Goal: Task Accomplishment & Management: Manage account settings

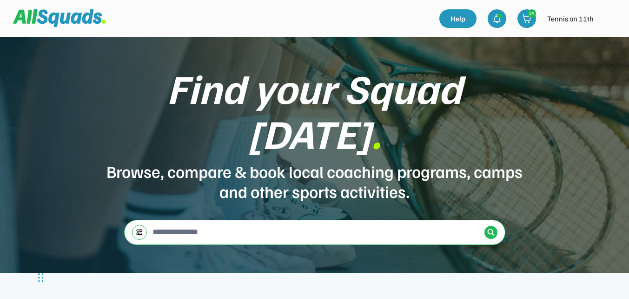
click at [604, 21] on img at bounding box center [609, 18] width 19 height 19
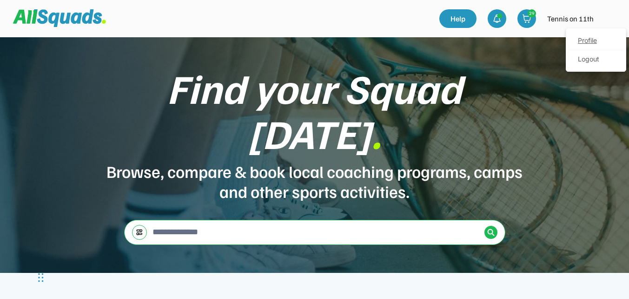
click at [583, 43] on link "Profile" at bounding box center [596, 41] width 55 height 19
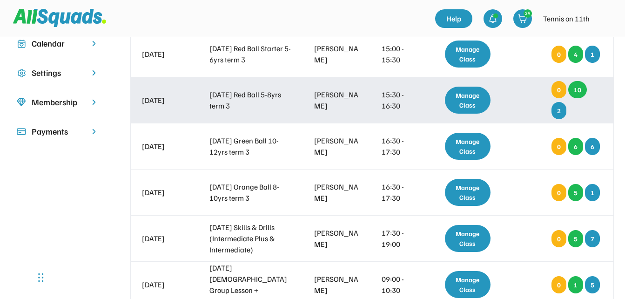
scroll to position [233, 0]
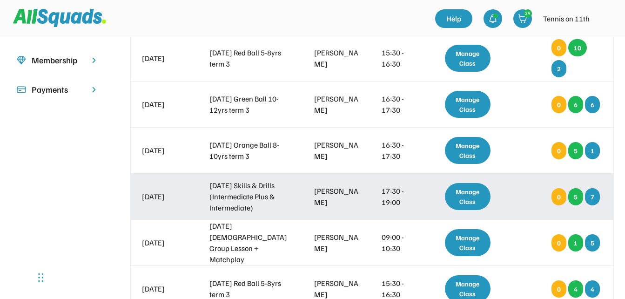
click at [476, 200] on div "Manage Class" at bounding box center [468, 196] width 46 height 27
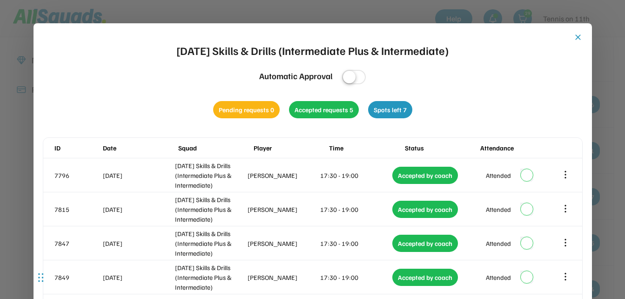
click at [579, 36] on button "close" at bounding box center [577, 37] width 9 height 9
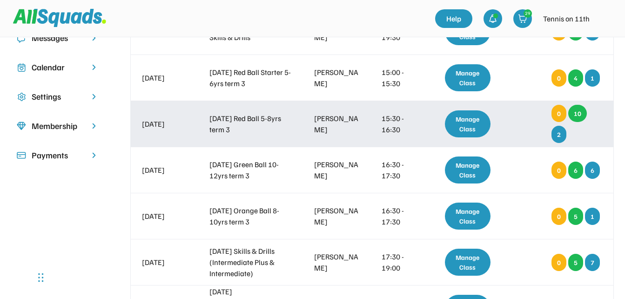
scroll to position [0, 0]
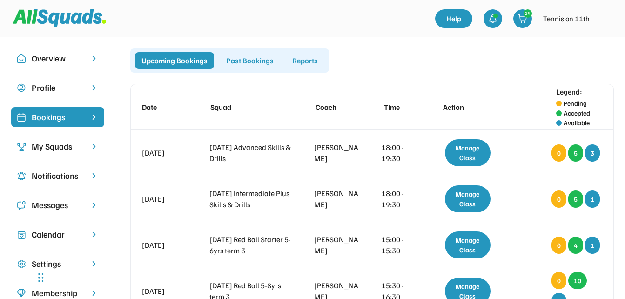
click at [607, 17] on img at bounding box center [604, 18] width 19 height 19
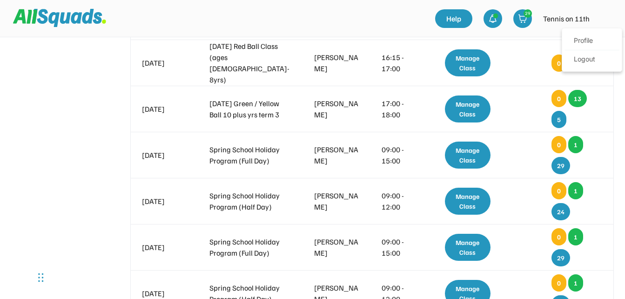
scroll to position [1209, 0]
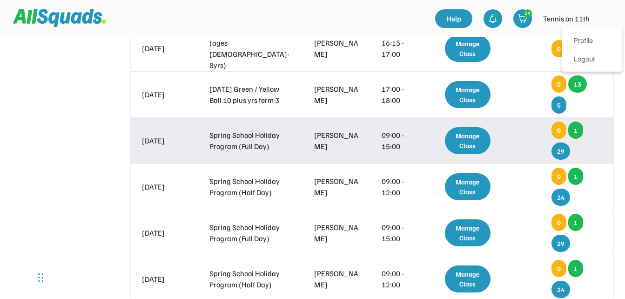
click at [481, 141] on div "Manage Class" at bounding box center [468, 140] width 46 height 27
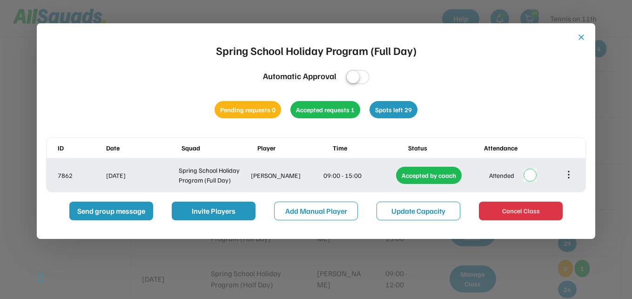
click at [570, 177] on icon at bounding box center [568, 174] width 10 height 10
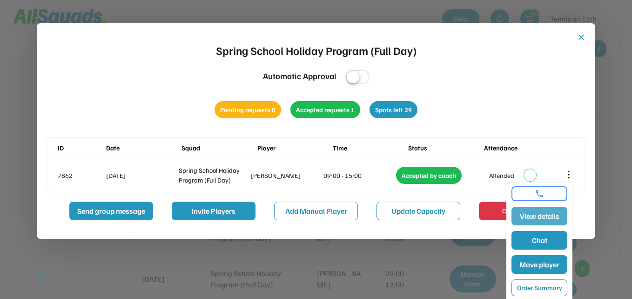
click at [553, 219] on button "View details" at bounding box center [539, 216] width 56 height 19
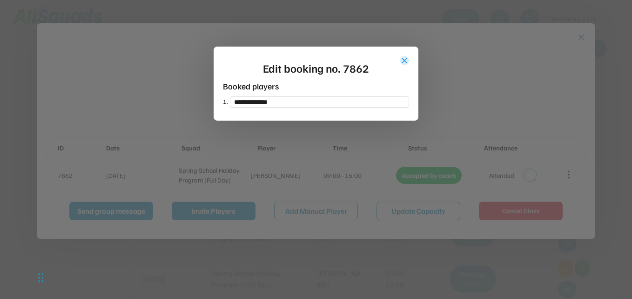
click at [406, 61] on button "close" at bounding box center [404, 60] width 9 height 9
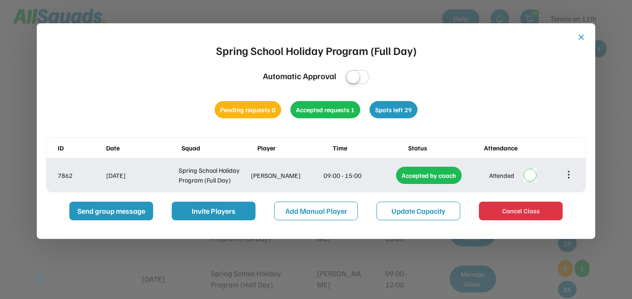
click at [569, 178] on icon at bounding box center [568, 174] width 10 height 10
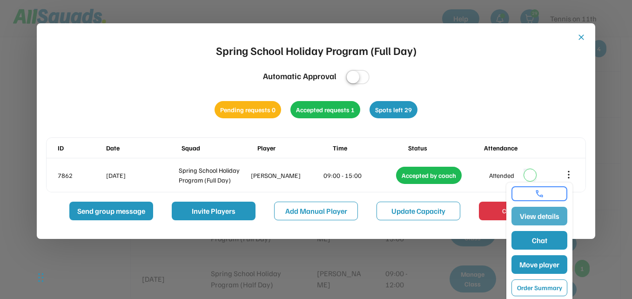
click at [553, 219] on button "View details" at bounding box center [539, 216] width 56 height 19
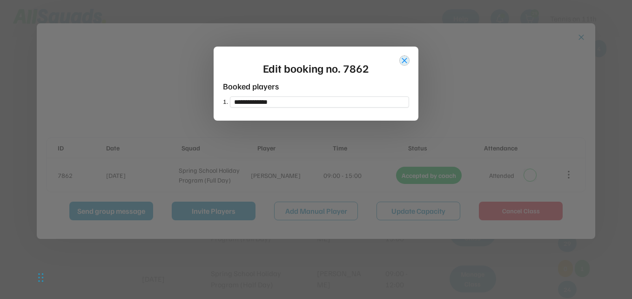
click at [404, 58] on button "close" at bounding box center [404, 60] width 9 height 9
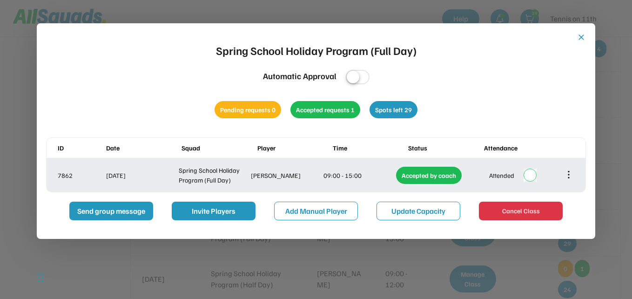
click at [286, 176] on div "Charlie Walker" at bounding box center [286, 175] width 71 height 10
click at [566, 175] on icon at bounding box center [568, 174] width 10 height 10
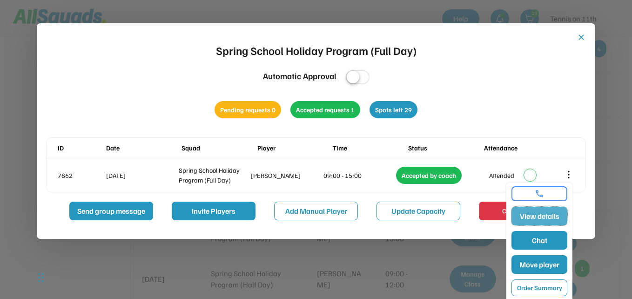
click at [550, 214] on button "View details" at bounding box center [539, 216] width 56 height 19
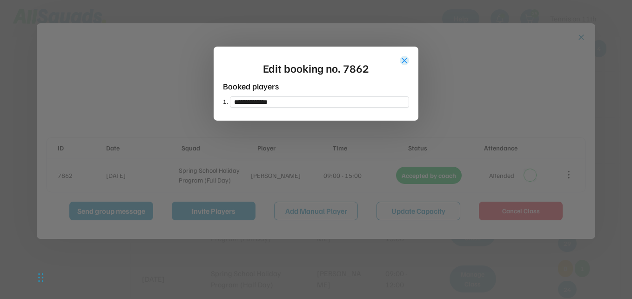
click at [405, 60] on button "close" at bounding box center [404, 60] width 9 height 9
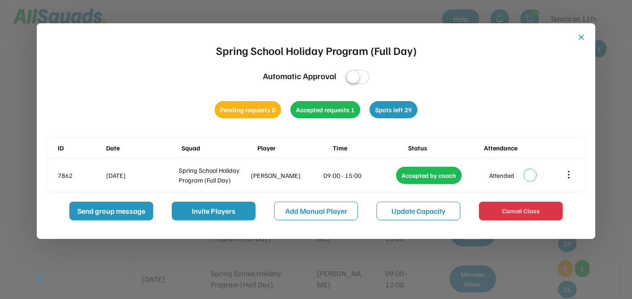
click at [581, 38] on button "close" at bounding box center [580, 37] width 9 height 9
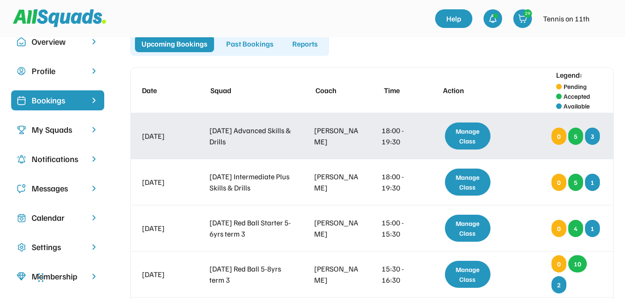
scroll to position [0, 0]
